Goal: Task Accomplishment & Management: Use online tool/utility

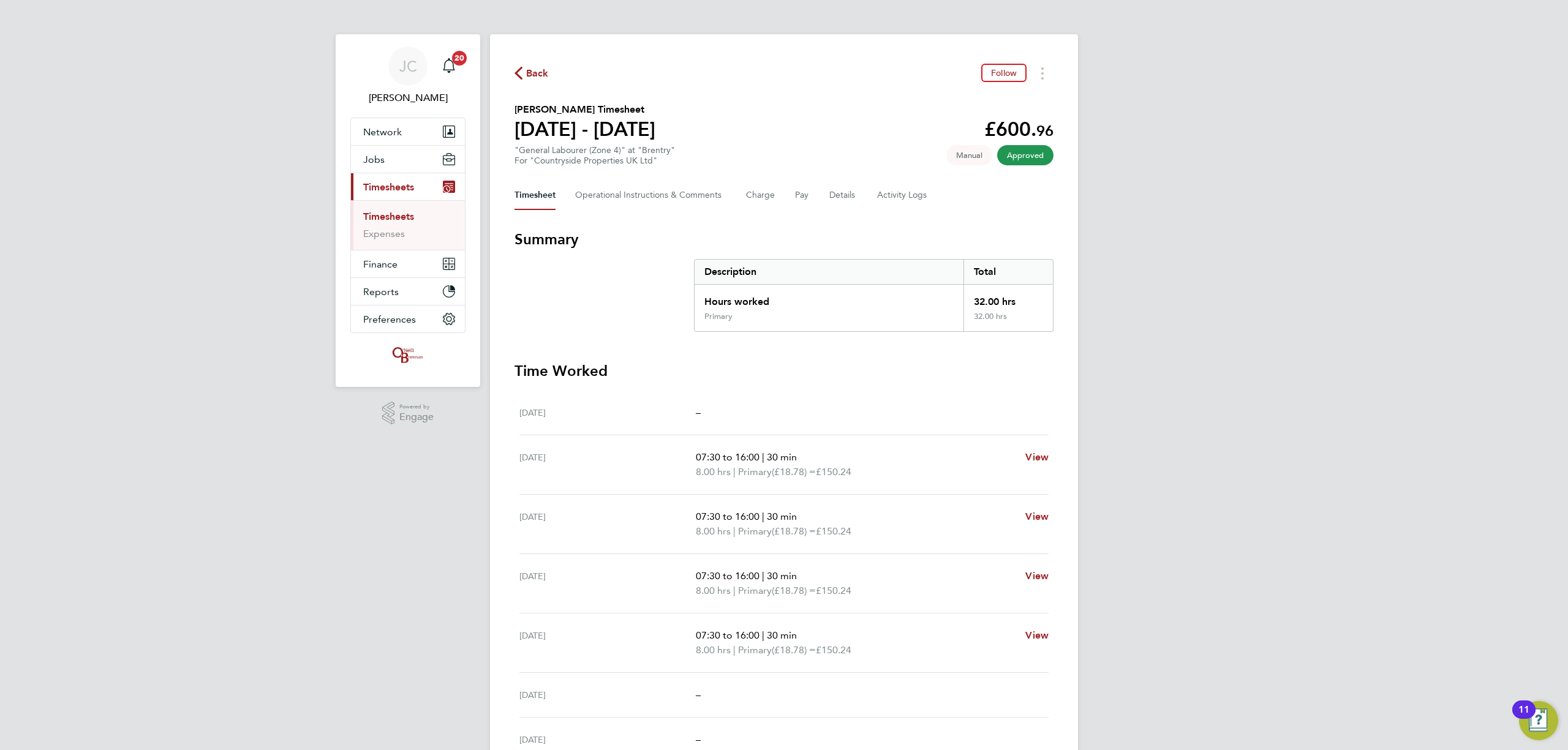
click at [402, 214] on link "Timesheets" at bounding box center [388, 217] width 51 height 12
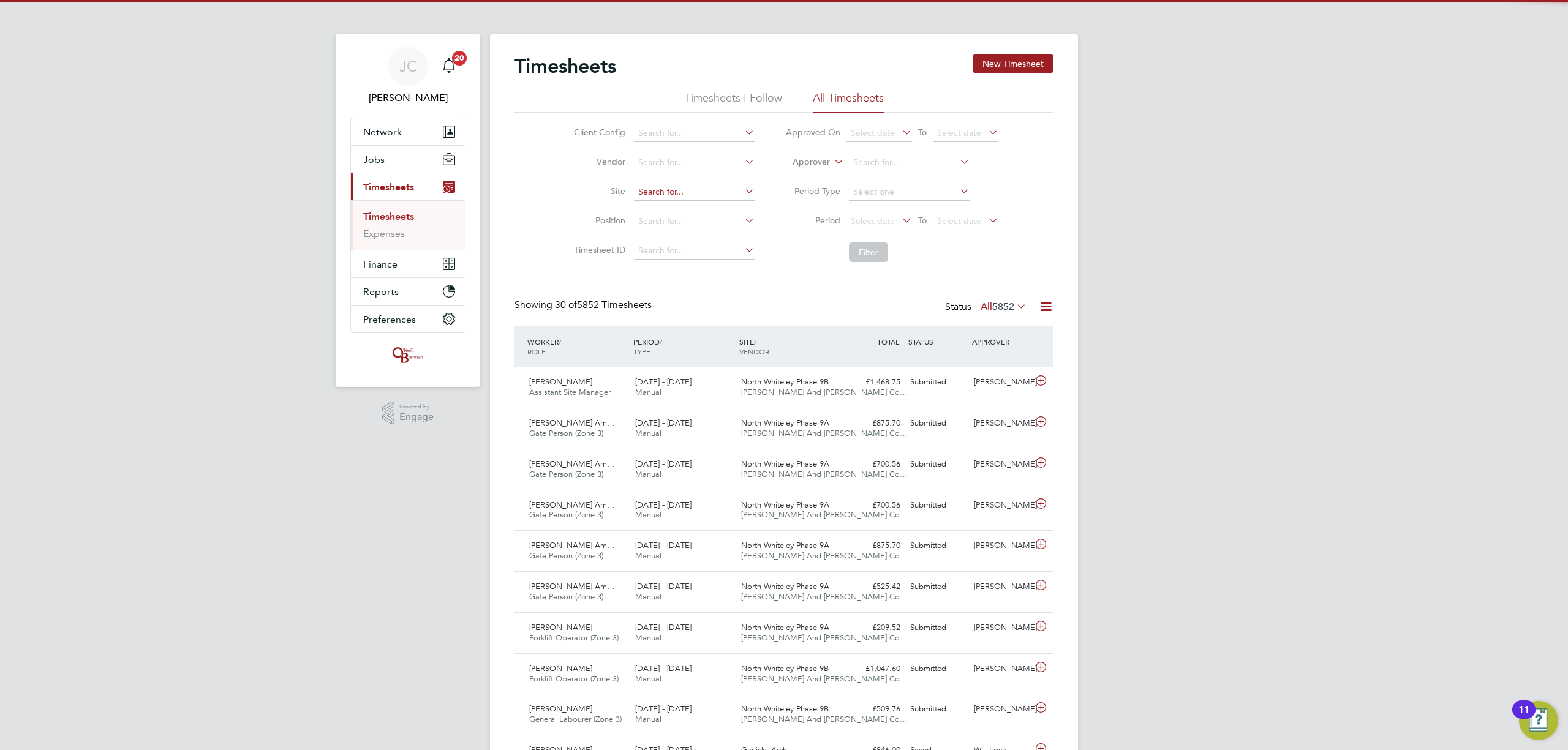
click at [667, 194] on input at bounding box center [694, 192] width 121 height 18
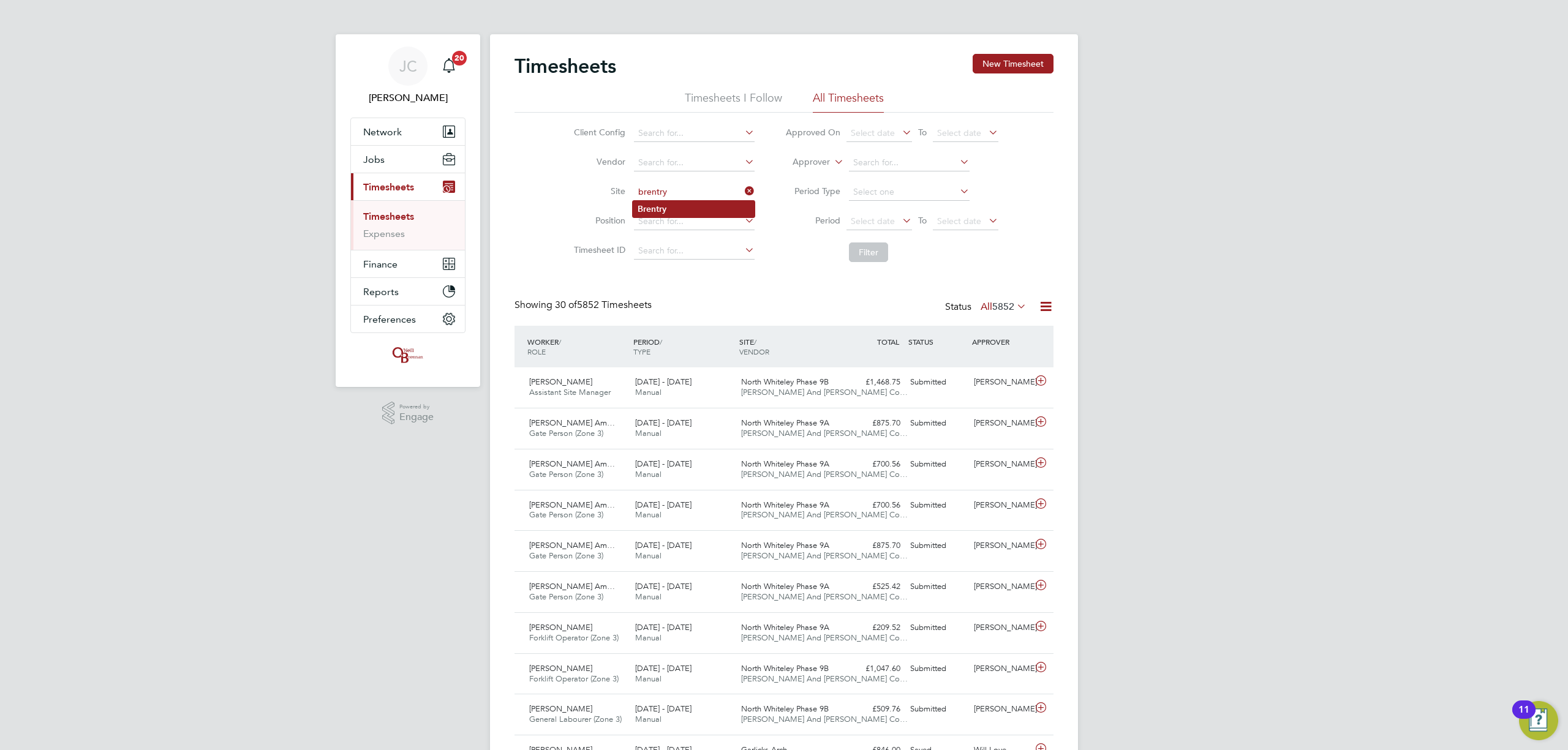
click at [651, 202] on li "Brentry" at bounding box center [693, 209] width 122 height 17
type input "Brentry"
click at [866, 260] on button "Filter" at bounding box center [868, 252] width 39 height 19
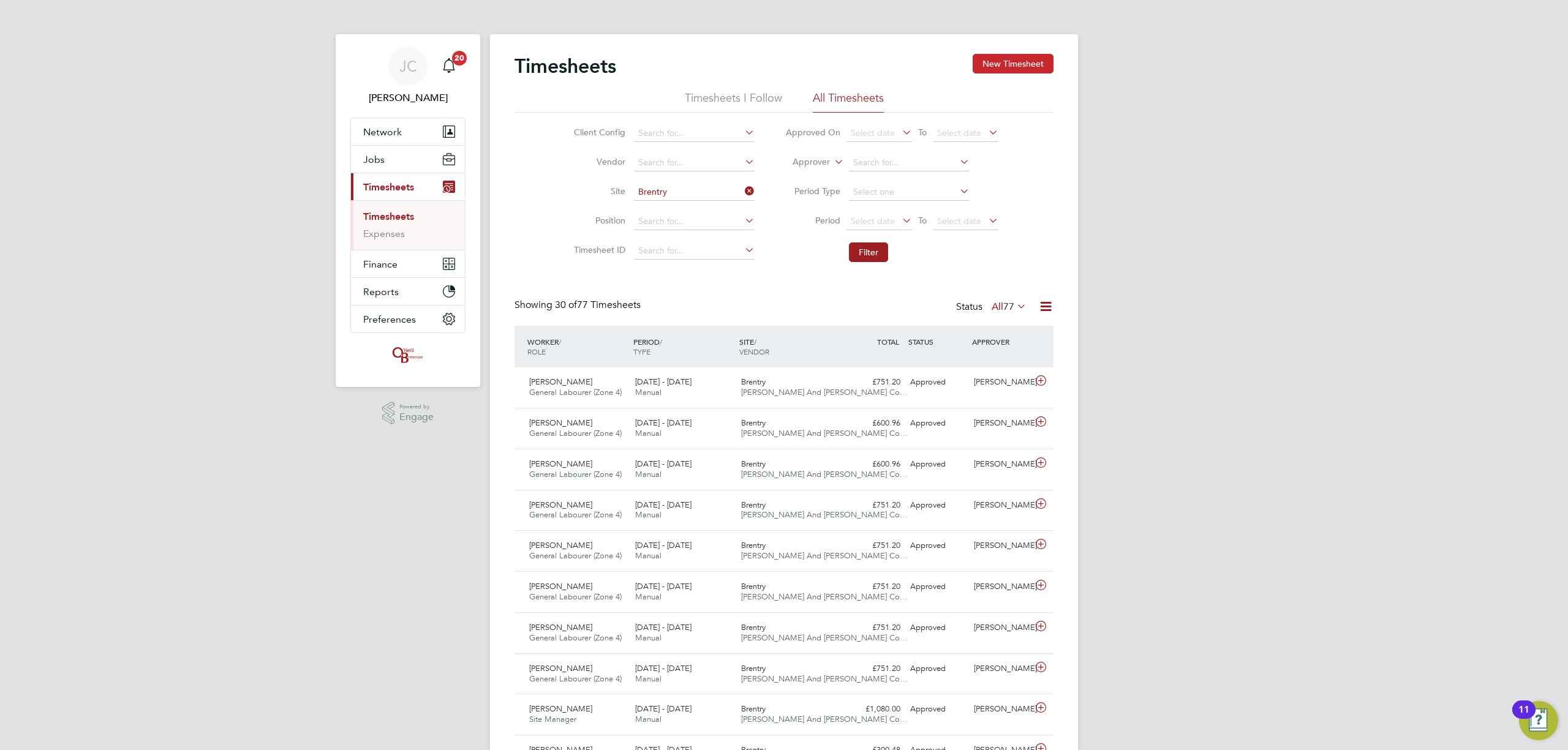
click at [1025, 64] on button "New Timesheet" at bounding box center [1013, 63] width 81 height 19
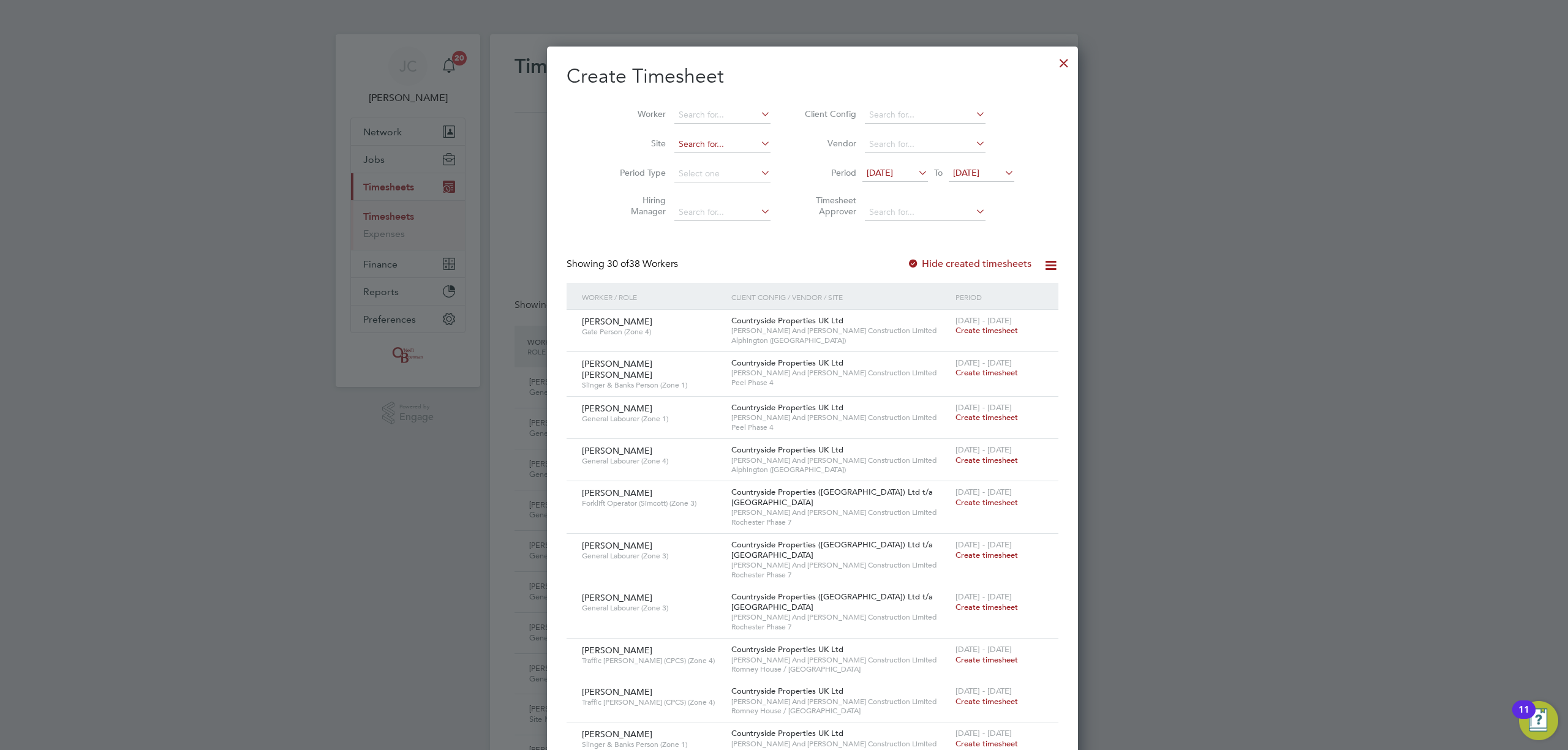
click at [674, 144] on input at bounding box center [721, 144] width 96 height 18
click at [704, 159] on li "Bren try" at bounding box center [693, 161] width 98 height 17
type input "Brentry"
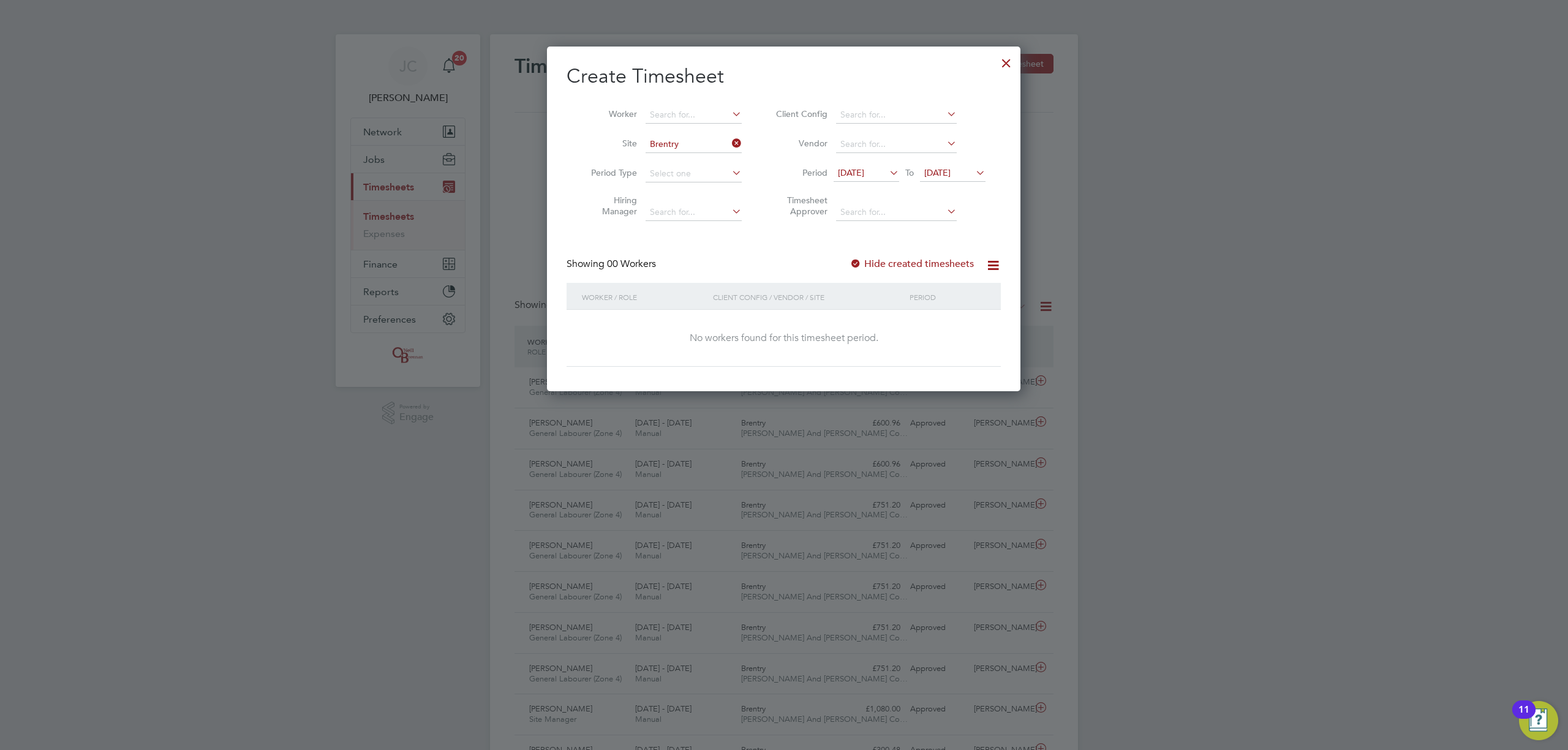
click at [973, 167] on icon at bounding box center [973, 173] width 0 height 18
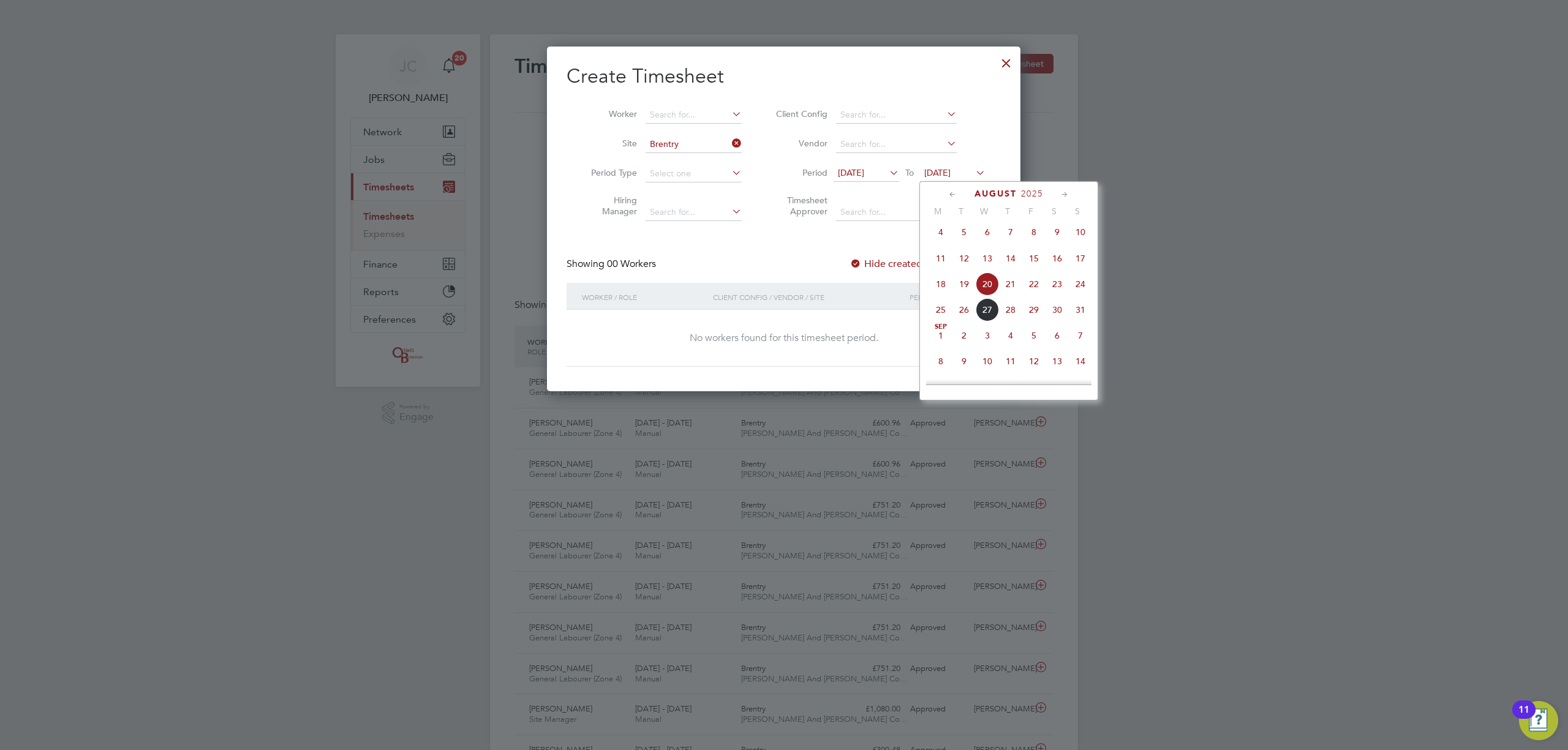
click at [1083, 294] on span "24" at bounding box center [1080, 284] width 23 height 23
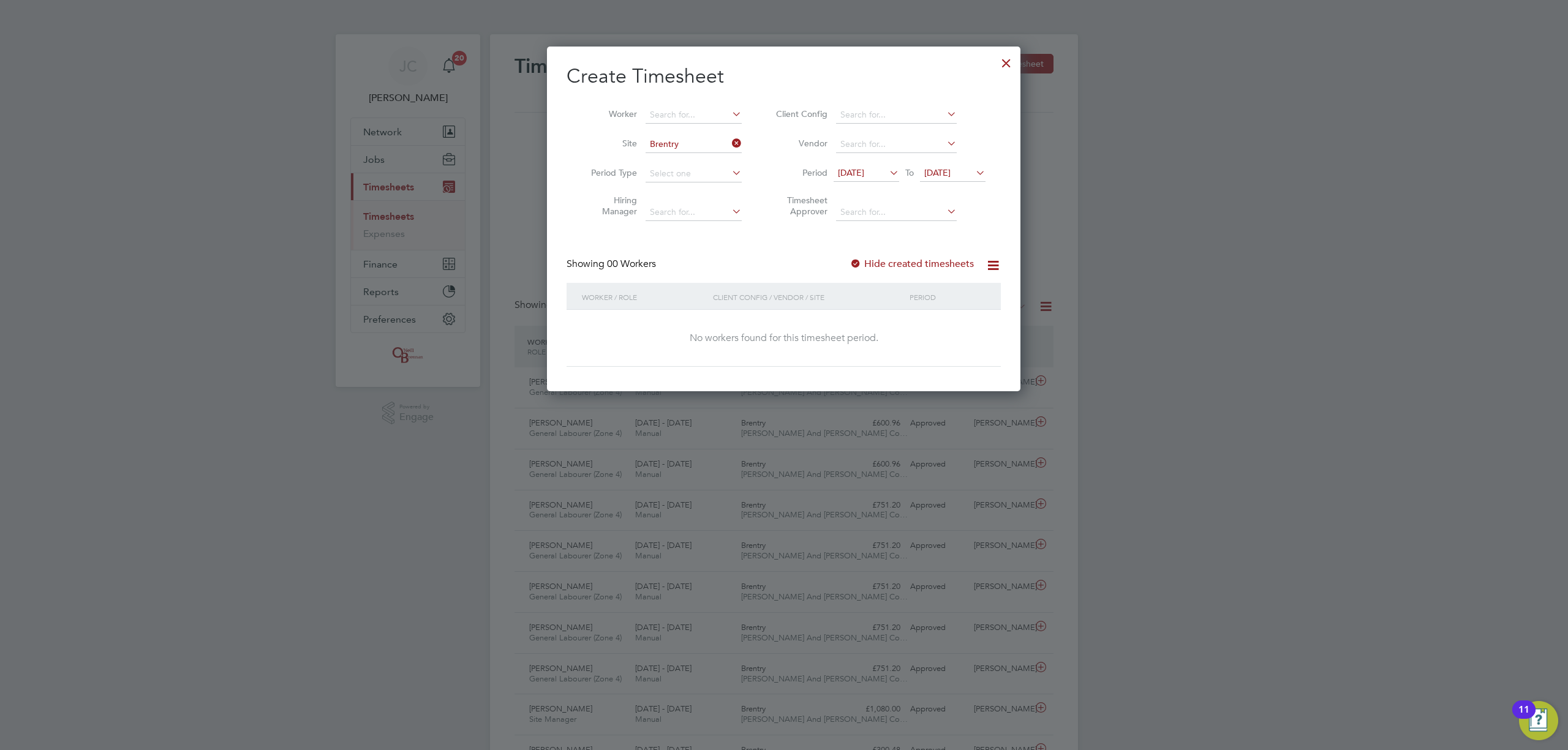
click at [973, 159] on li "Period 13 Aug 2025 To 24 Aug 2025" at bounding box center [879, 174] width 244 height 29
click at [973, 170] on icon at bounding box center [973, 173] width 0 height 18
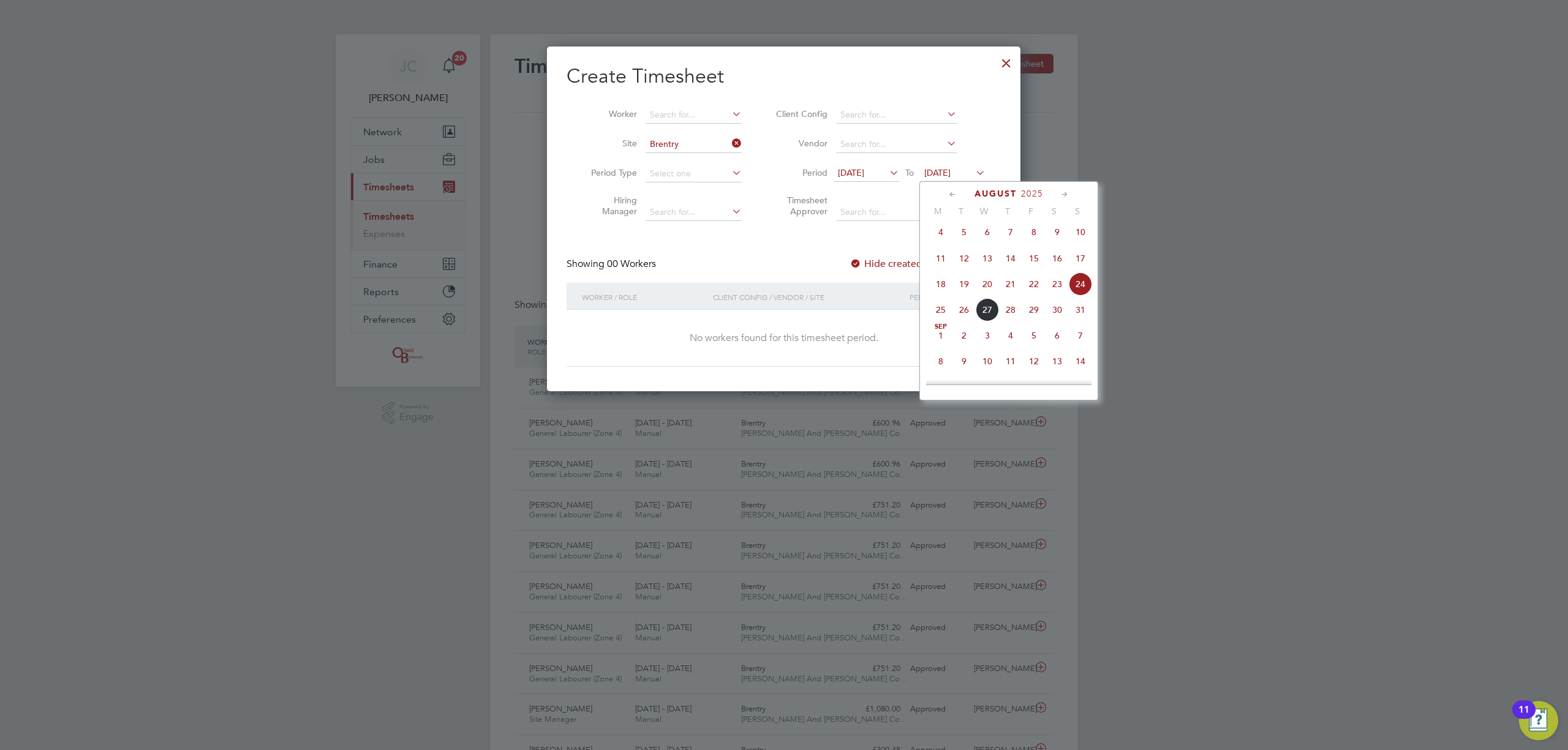
click at [976, 312] on span "27" at bounding box center [988, 310] width 23 height 23
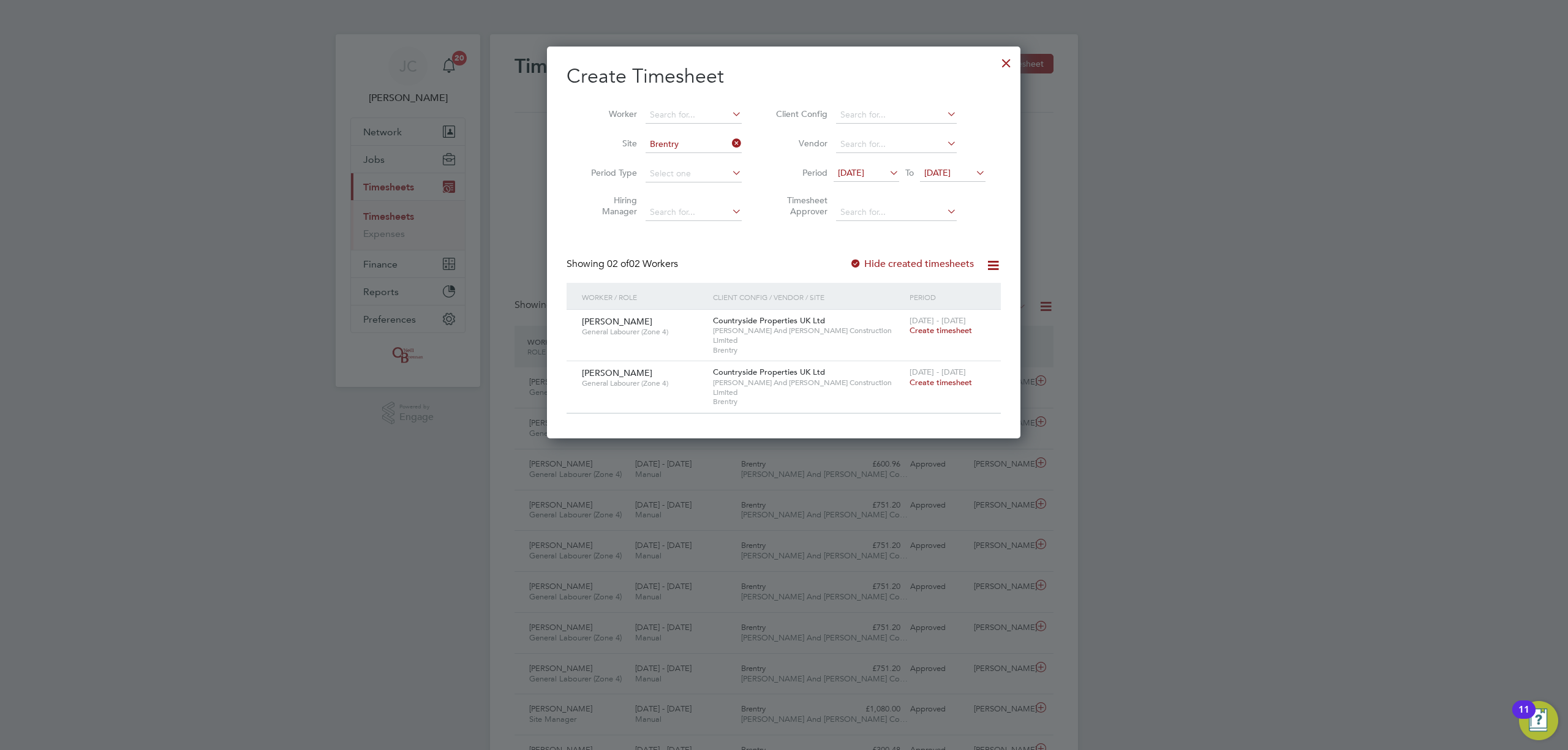
click at [864, 176] on span "13 Aug 2025" at bounding box center [851, 172] width 27 height 11
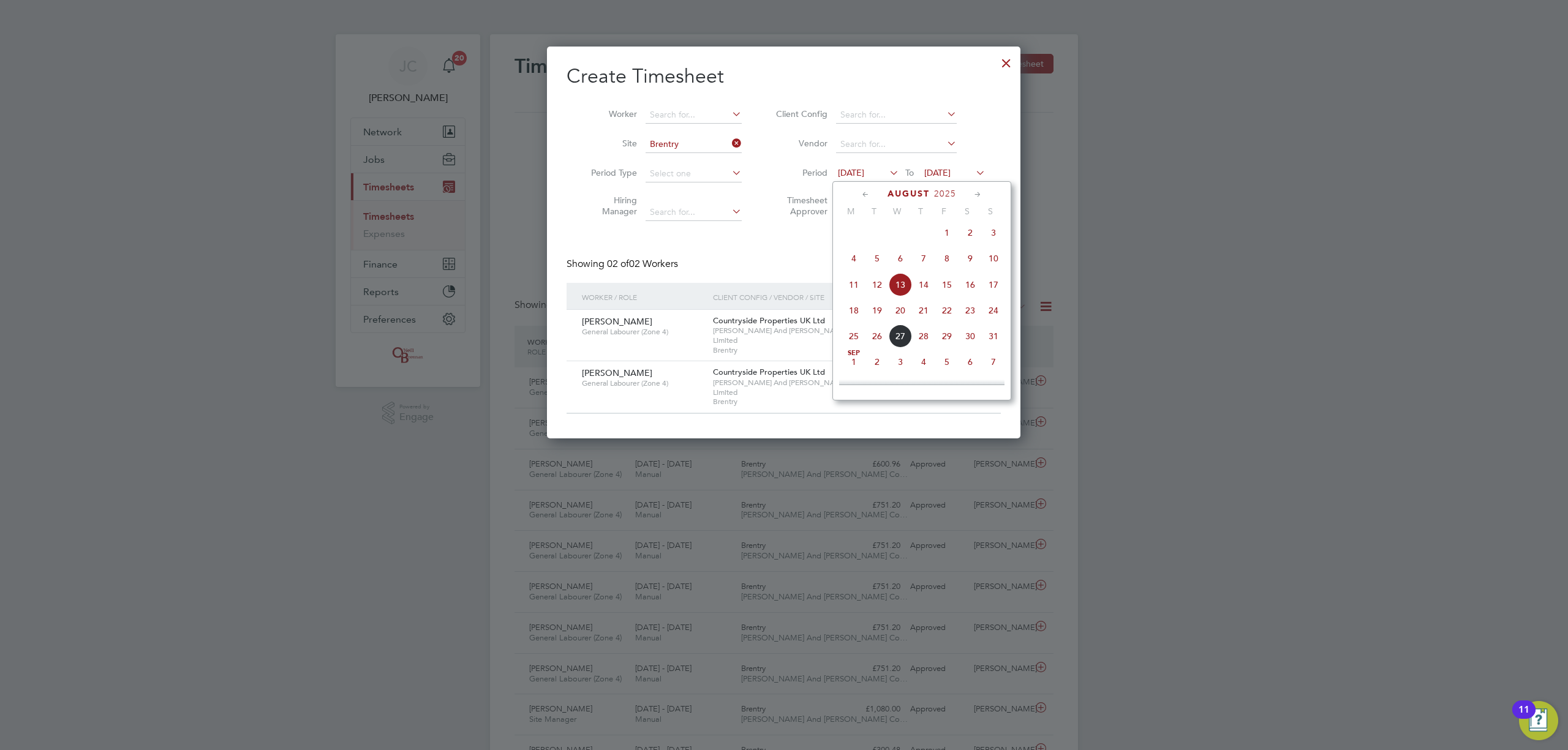
click at [851, 284] on span "11" at bounding box center [854, 284] width 23 height 23
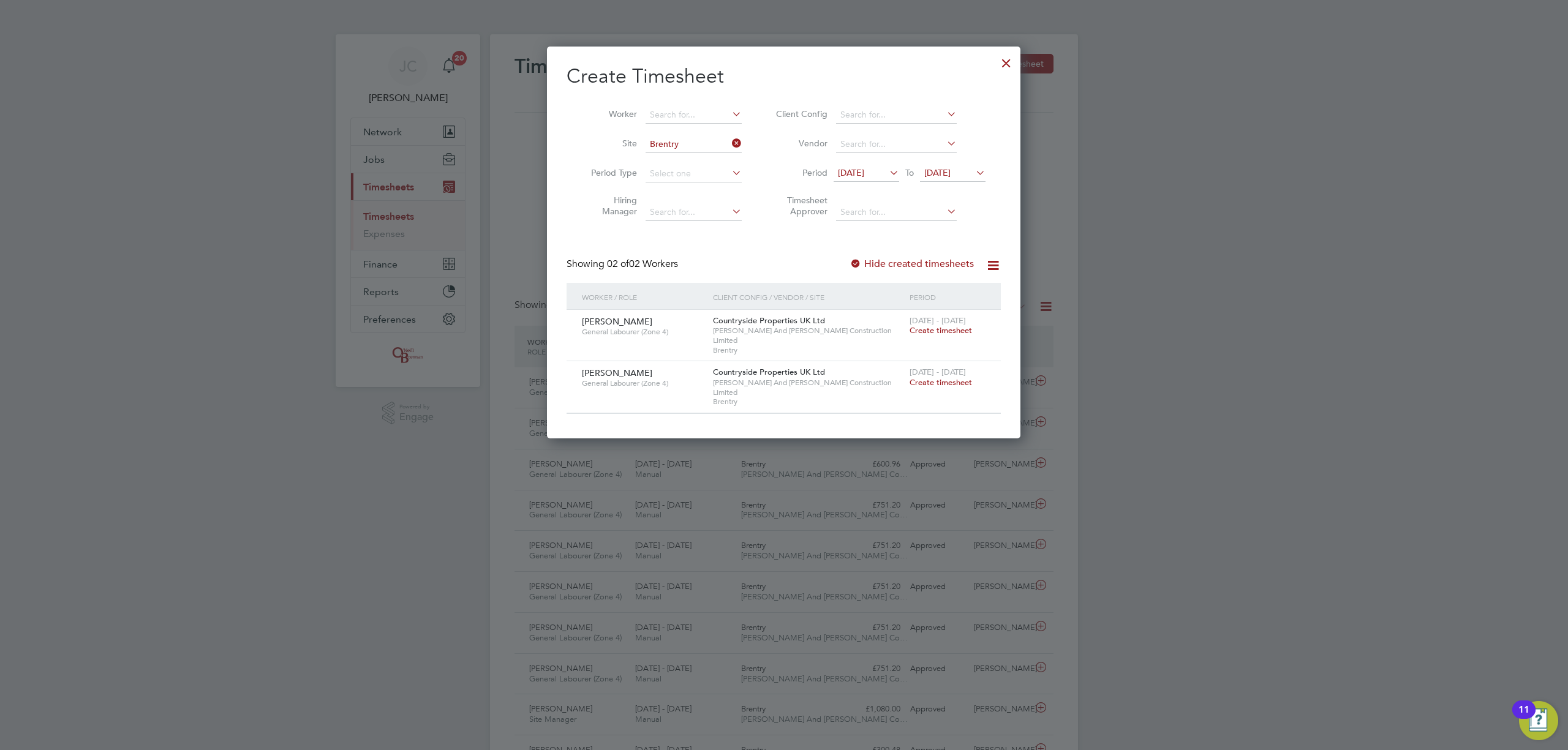
click at [1005, 63] on div at bounding box center [1006, 60] width 22 height 22
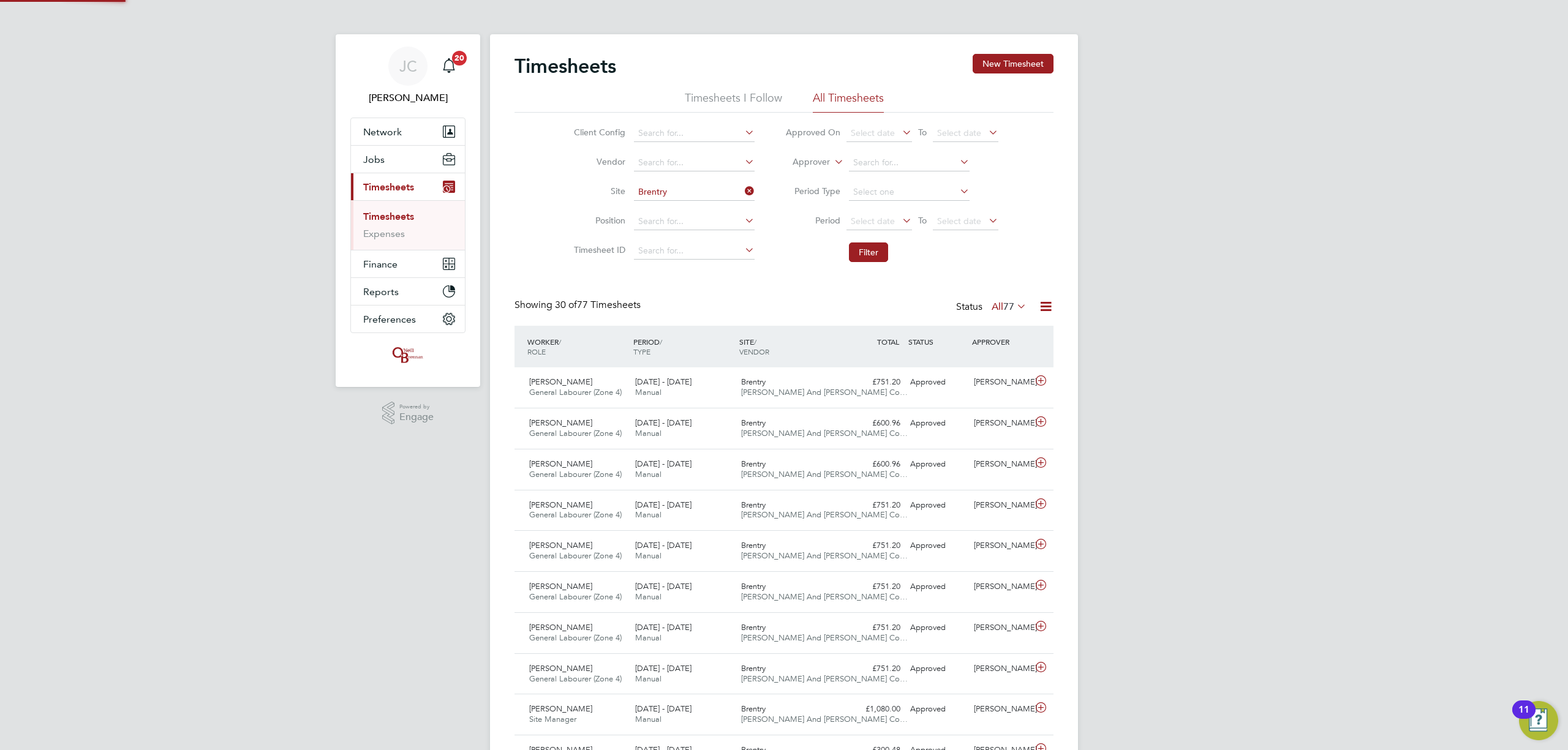
scroll to position [31, 107]
click at [782, 390] on span "O'Neill And Brennan Co…" at bounding box center [824, 392] width 167 height 10
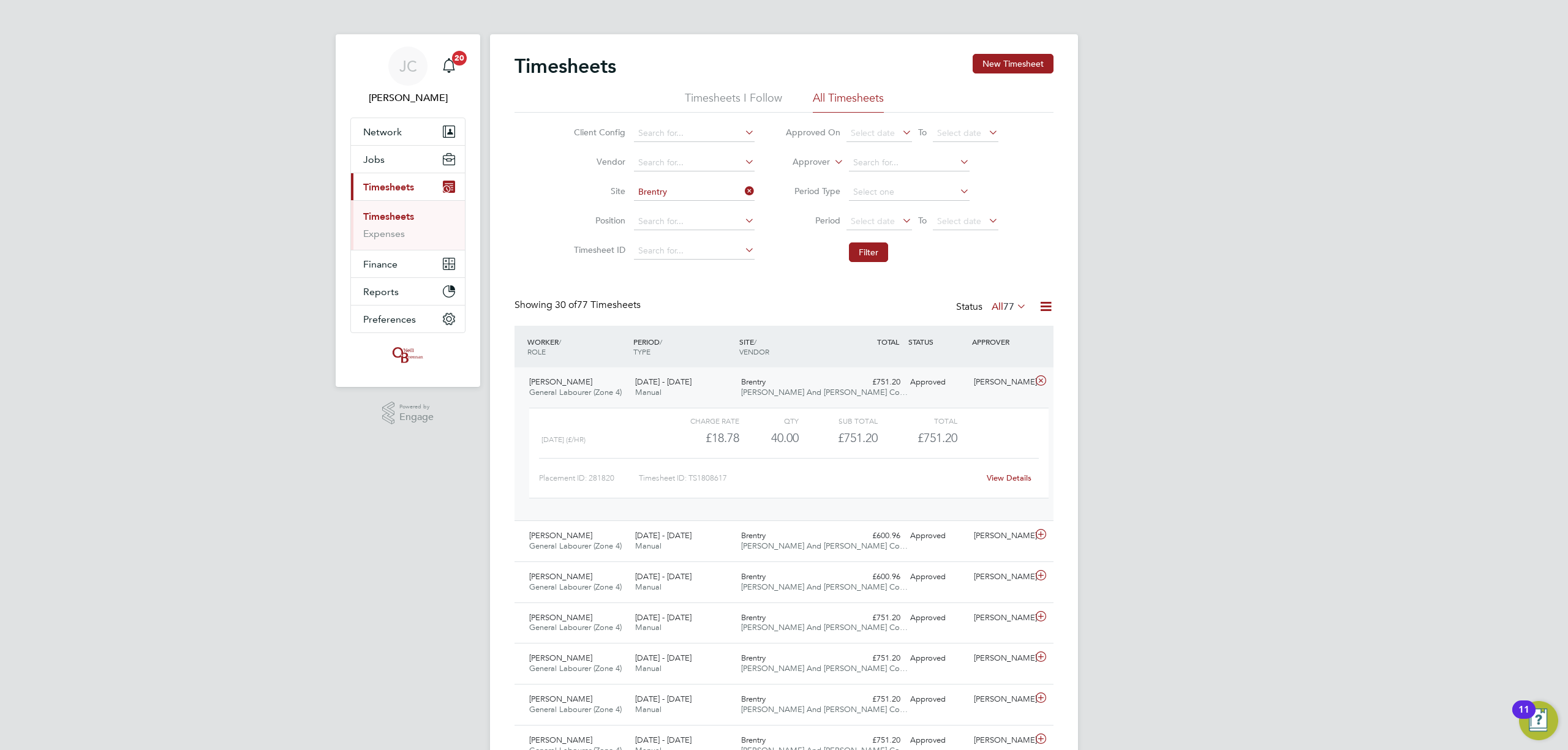
click at [1018, 478] on link "View Details" at bounding box center [1009, 478] width 45 height 10
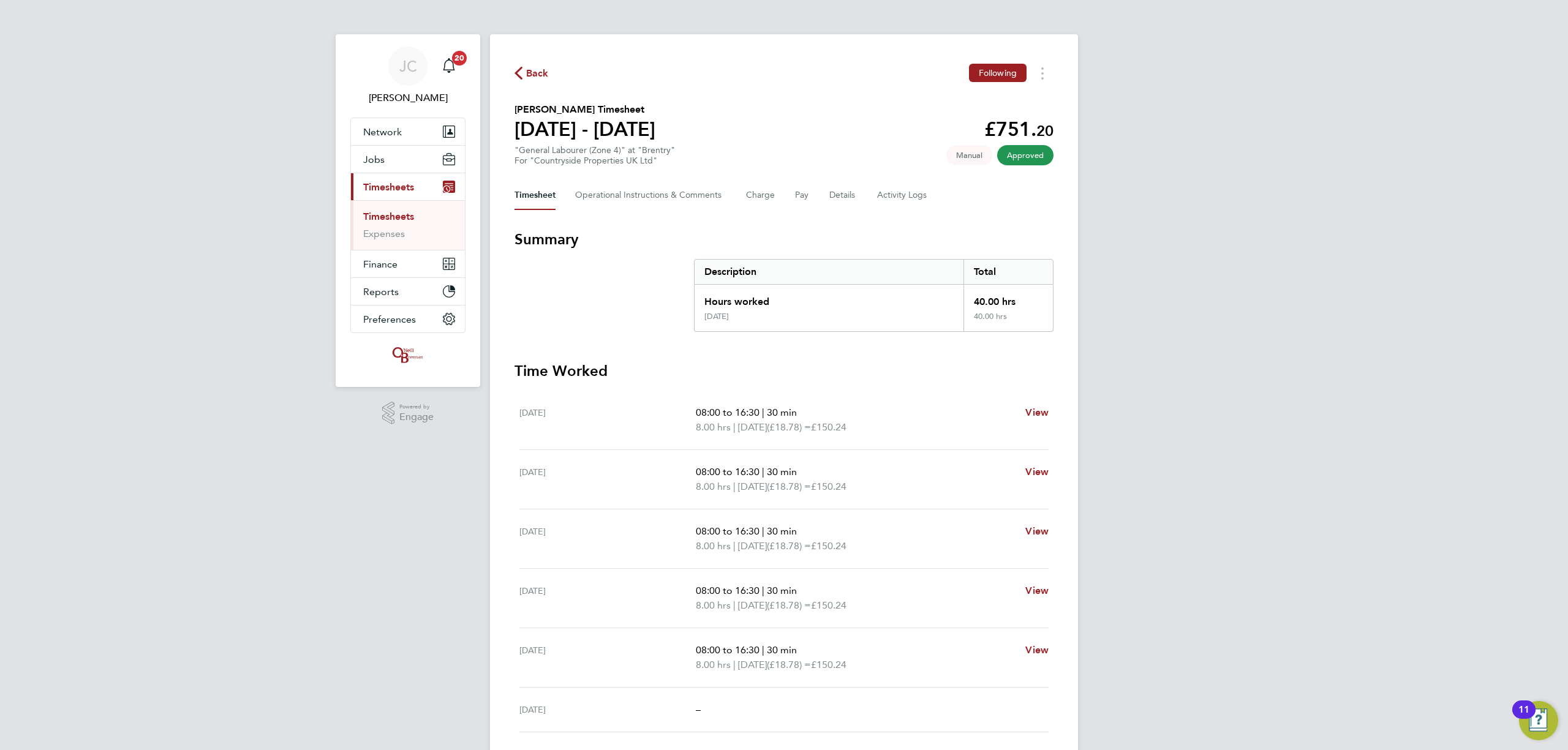
click at [165, 522] on div "[PERSON_NAME] Notifications 20 Applications: Network Team Members Businesses Si…" at bounding box center [784, 442] width 1568 height 885
